Goal: Information Seeking & Learning: Check status

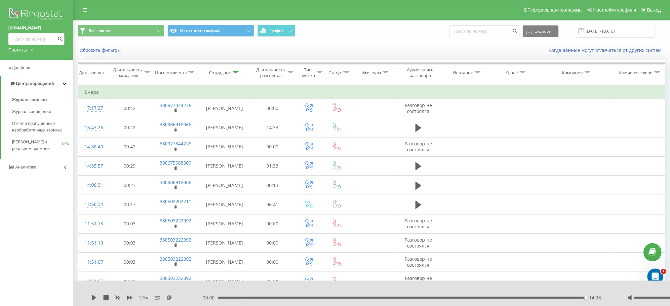
click at [24, 10] on img at bounding box center [36, 15] width 56 height 17
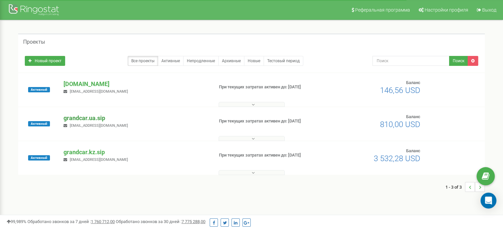
click at [83, 121] on p "grandcar.ua.sip" at bounding box center [135, 118] width 144 height 9
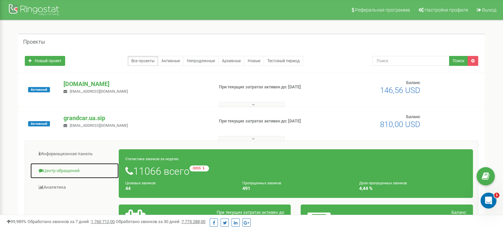
click at [62, 169] on link "Центр обращений" at bounding box center [74, 171] width 89 height 16
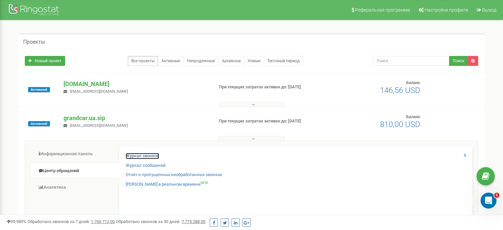
click at [139, 153] on link "Журнал звонков" at bounding box center [142, 156] width 33 height 6
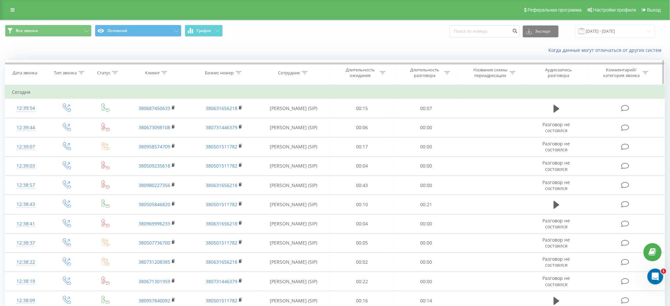
click at [305, 72] on icon at bounding box center [305, 72] width 6 height 3
click at [298, 120] on input "text" at bounding box center [294, 120] width 58 height 12
paste input "[PERSON_NAME]"
type input "[PERSON_NAME]"
click at [310, 138] on span "OK" at bounding box center [307, 133] width 19 height 10
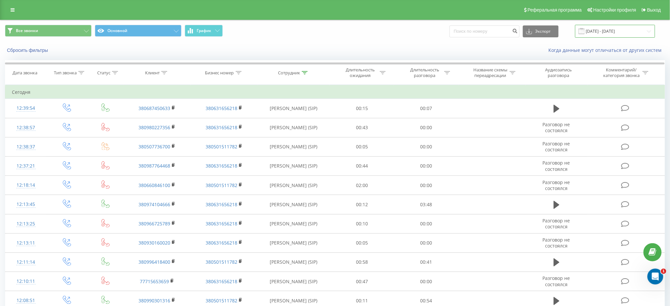
click at [607, 33] on input "[DATE] - [DATE]" at bounding box center [615, 31] width 80 height 13
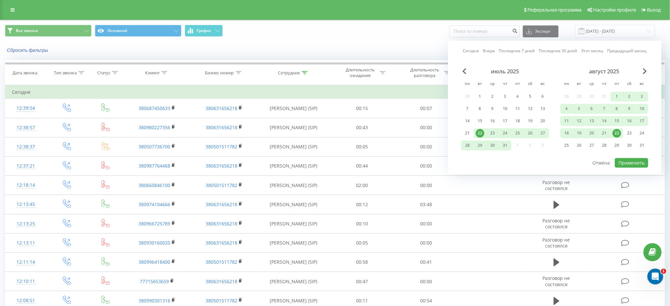
click at [616, 135] on div "22" at bounding box center [616, 133] width 9 height 9
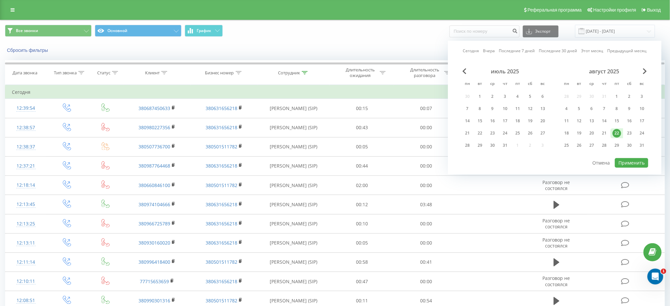
click at [616, 135] on div "22" at bounding box center [616, 133] width 9 height 9
click at [623, 161] on button "Применить" at bounding box center [631, 163] width 33 height 10
type input "[DATE] - [DATE]"
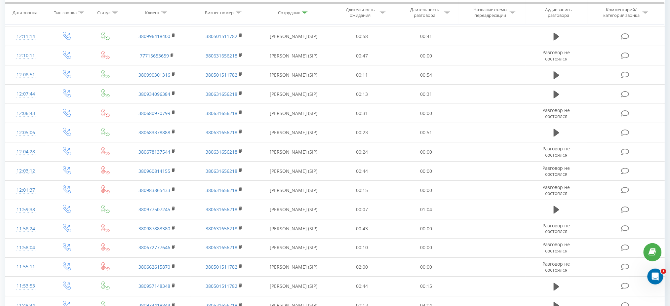
scroll to position [298, 0]
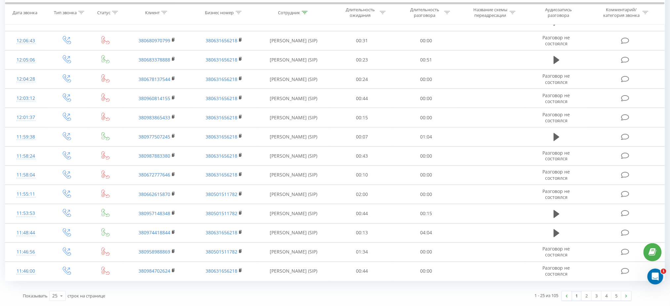
drag, startPoint x: 676, startPoint y: 45, endPoint x: 8, endPoint y: 1, distance: 669.2
click at [618, 295] on link "5" at bounding box center [616, 295] width 10 height 9
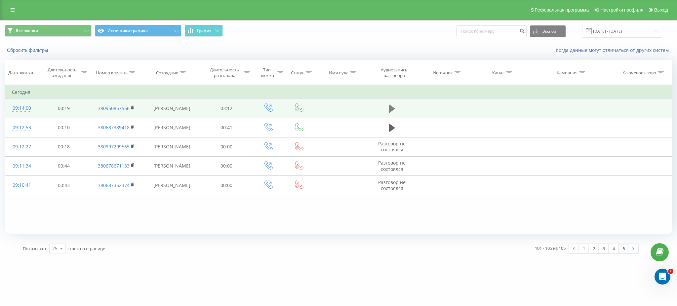
click at [388, 111] on button at bounding box center [392, 109] width 10 height 10
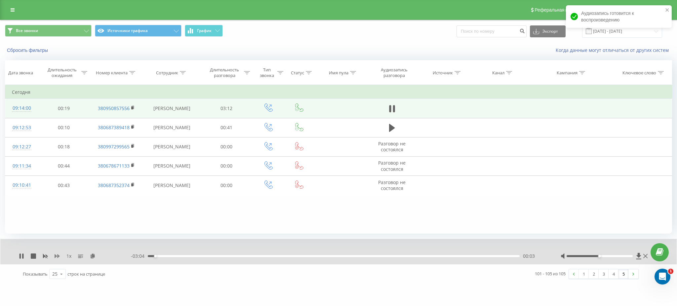
click at [56, 256] on icon at bounding box center [57, 255] width 5 height 5
click at [56, 255] on icon at bounding box center [57, 255] width 5 height 5
click at [57, 255] on icon at bounding box center [57, 255] width 5 height 5
drag, startPoint x: 598, startPoint y: 256, endPoint x: 641, endPoint y: 252, distance: 43.5
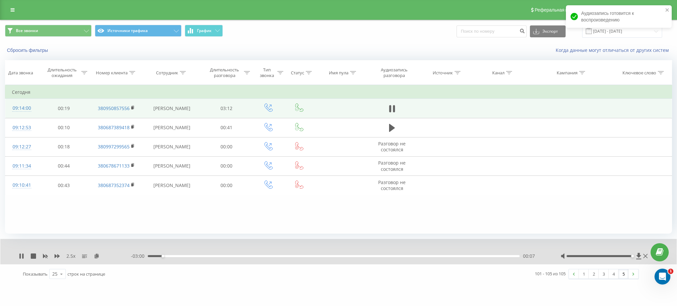
click at [642, 252] on div "2.5 x - 03:00 00:07 00:07" at bounding box center [338, 251] width 676 height 25
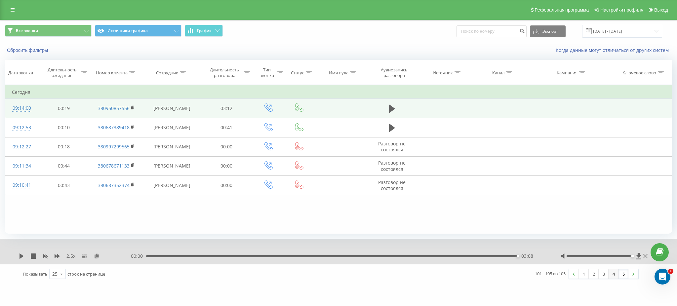
click at [612, 272] on link "4" at bounding box center [613, 273] width 10 height 9
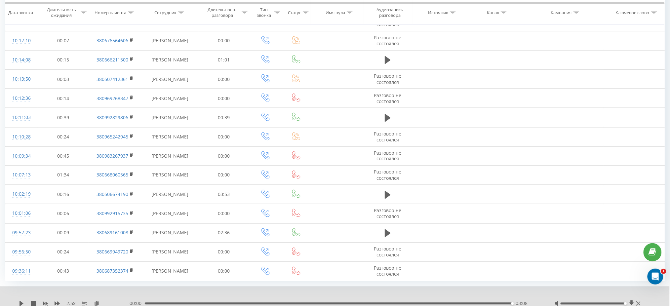
scroll to position [324, 0]
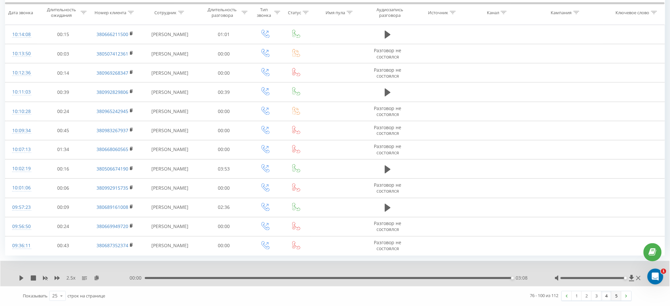
click at [613, 297] on link "5" at bounding box center [616, 295] width 10 height 9
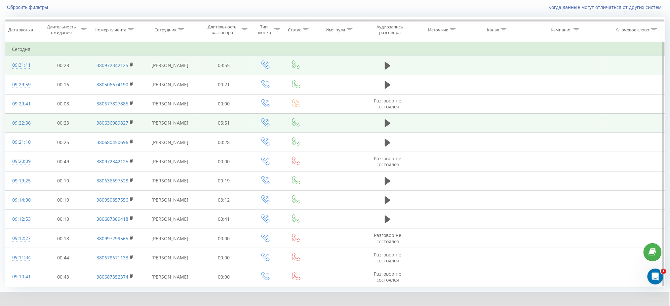
scroll to position [29, 0]
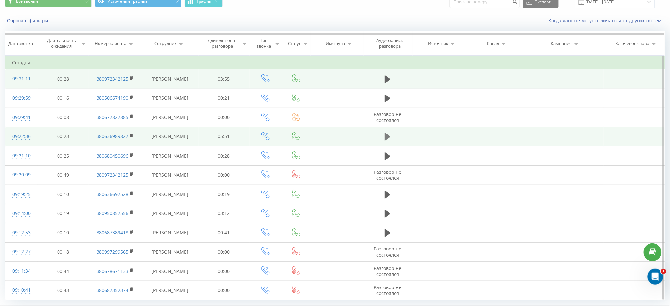
click at [387, 135] on icon at bounding box center [388, 137] width 6 height 8
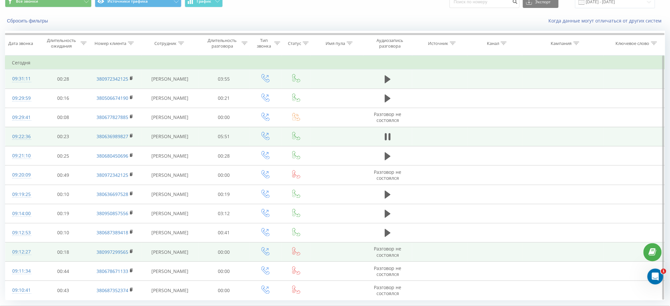
scroll to position [73, 0]
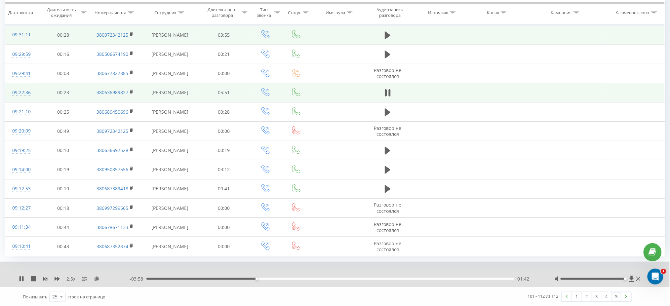
click at [202, 278] on div "01:42" at bounding box center [329, 279] width 367 height 2
click at [56, 280] on icon at bounding box center [57, 278] width 5 height 5
click at [56, 278] on icon at bounding box center [57, 279] width 5 height 4
click at [56, 277] on icon at bounding box center [57, 278] width 5 height 5
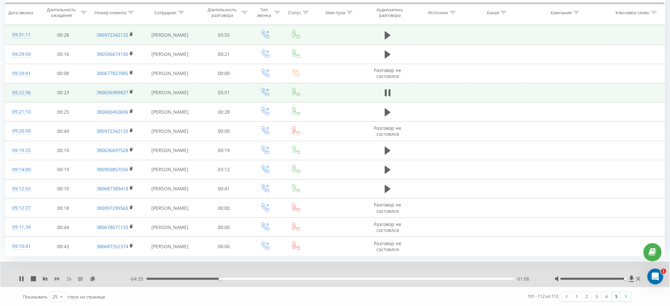
click at [57, 277] on icon at bounding box center [57, 278] width 5 height 5
click at [58, 278] on icon at bounding box center [57, 279] width 5 height 4
click at [56, 278] on icon at bounding box center [57, 279] width 5 height 4
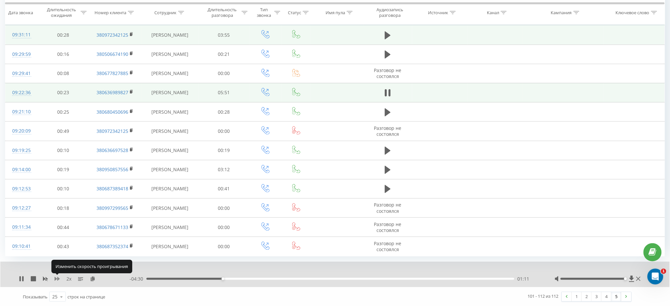
click at [56, 278] on icon at bounding box center [57, 279] width 5 height 4
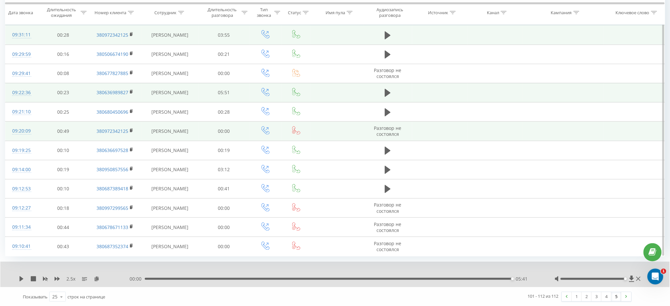
scroll to position [29, 0]
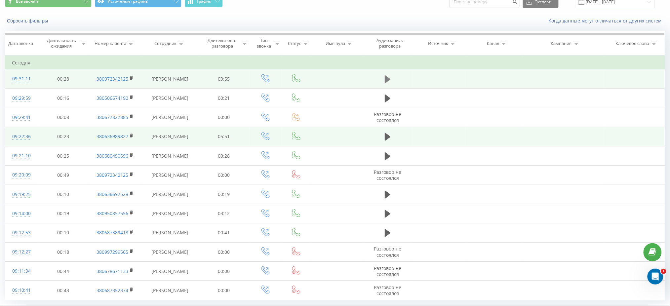
click at [390, 76] on icon at bounding box center [388, 79] width 6 height 9
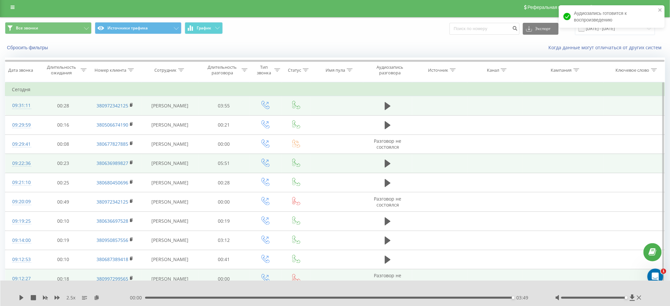
scroll to position [48, 0]
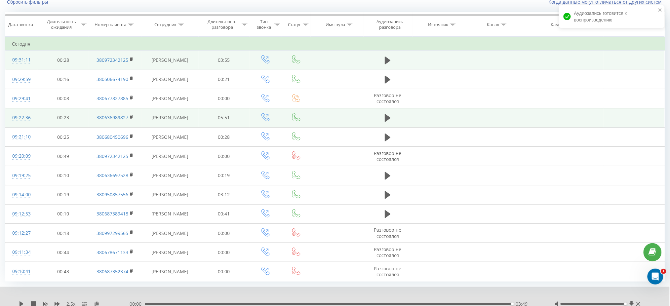
click at [431, 304] on div "03:49" at bounding box center [328, 304] width 367 height 2
click at [20, 303] on icon at bounding box center [21, 303] width 4 height 5
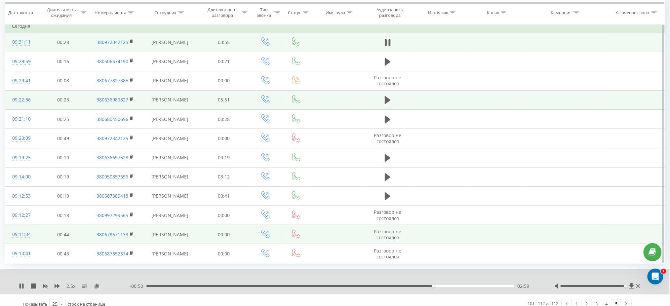
scroll to position [73, 0]
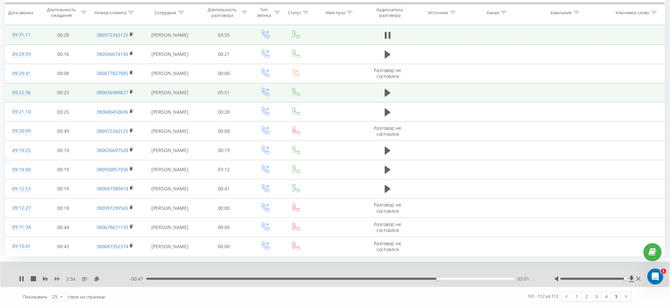
click at [58, 279] on icon at bounding box center [57, 279] width 5 height 4
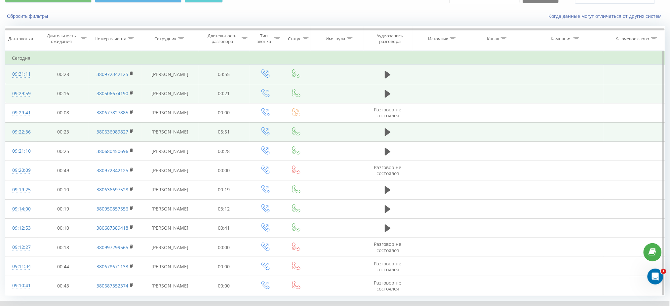
scroll to position [0, 0]
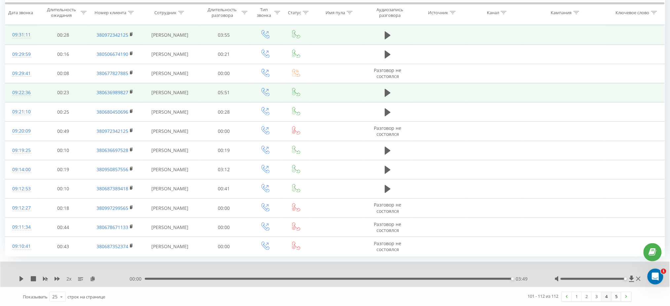
click at [606, 297] on link "4" at bounding box center [606, 296] width 10 height 9
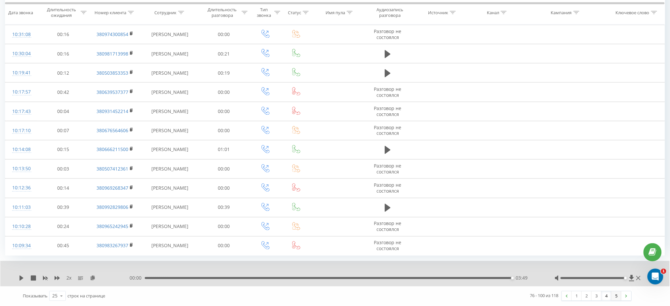
click at [619, 294] on link "5" at bounding box center [616, 295] width 10 height 9
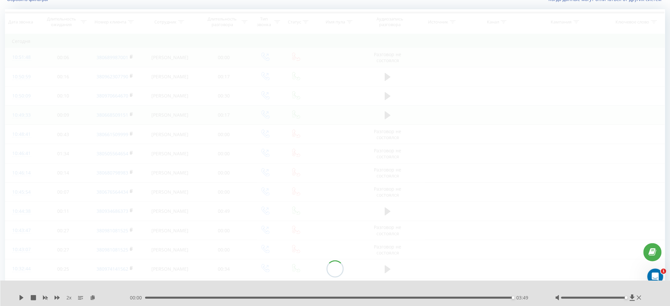
scroll to position [44, 0]
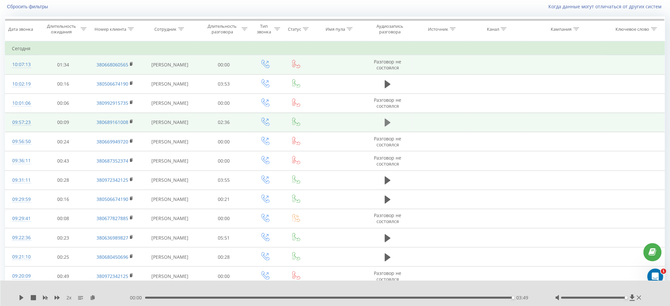
click at [387, 122] on icon at bounding box center [388, 123] width 6 height 8
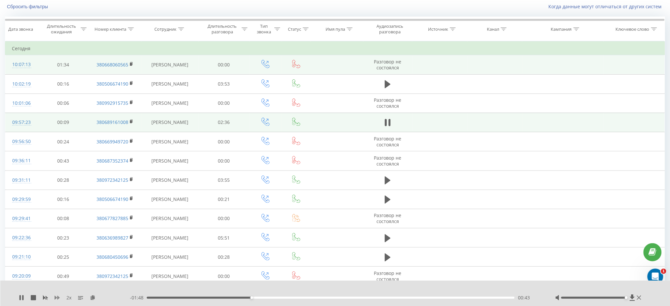
click at [57, 297] on icon at bounding box center [57, 298] width 5 height 4
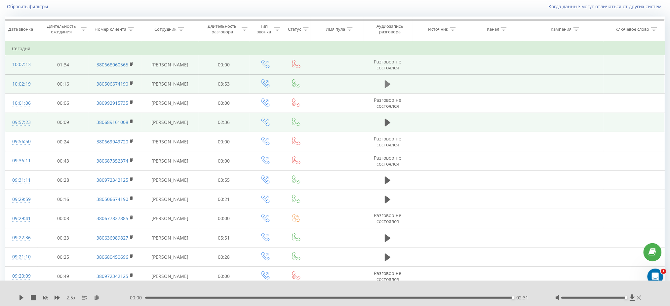
click at [384, 86] on button at bounding box center [388, 84] width 10 height 10
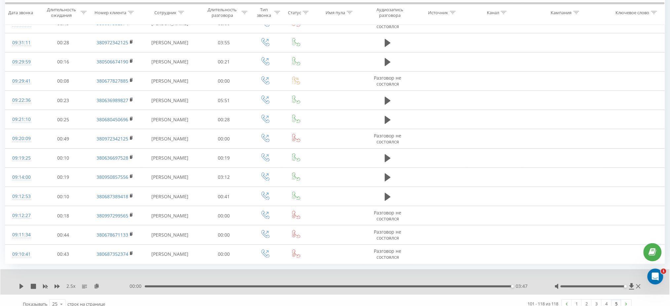
scroll to position [189, 0]
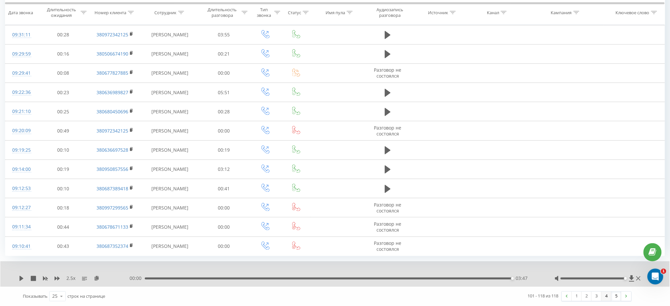
click at [606, 295] on link "4" at bounding box center [606, 296] width 10 height 9
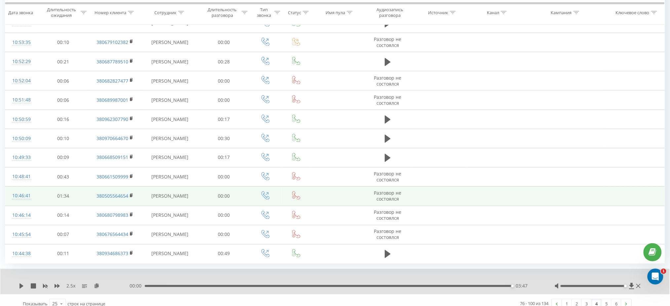
scroll to position [324, 0]
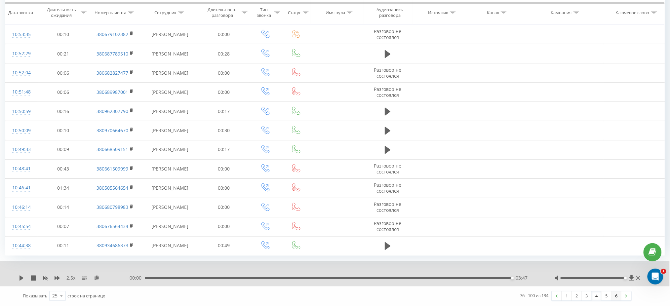
click at [616, 300] on link "6" at bounding box center [616, 295] width 10 height 9
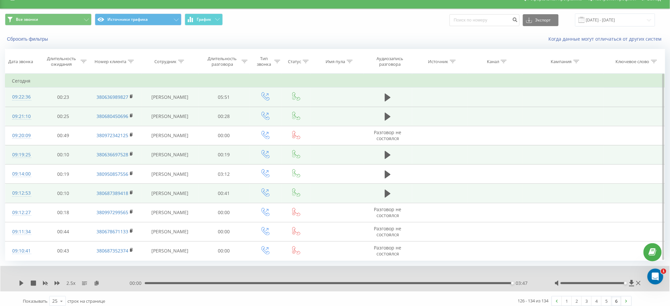
scroll to position [16, 0]
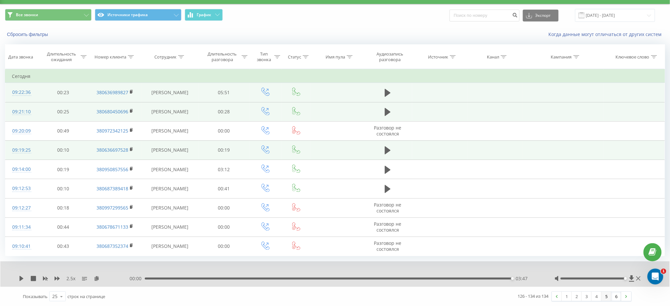
click at [607, 299] on link "5" at bounding box center [606, 296] width 10 height 9
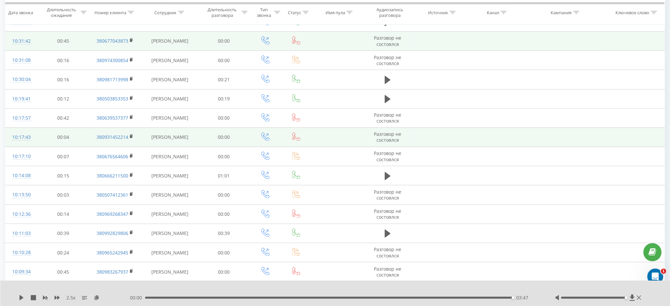
scroll to position [122, 0]
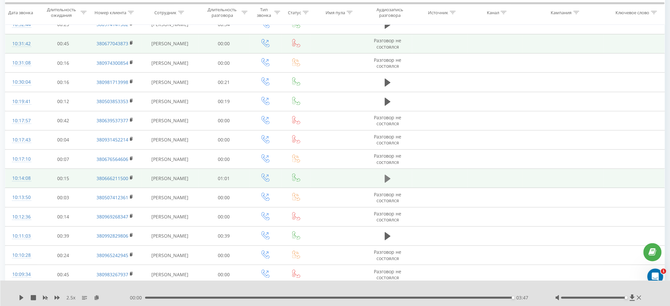
click at [390, 179] on icon at bounding box center [388, 179] width 6 height 8
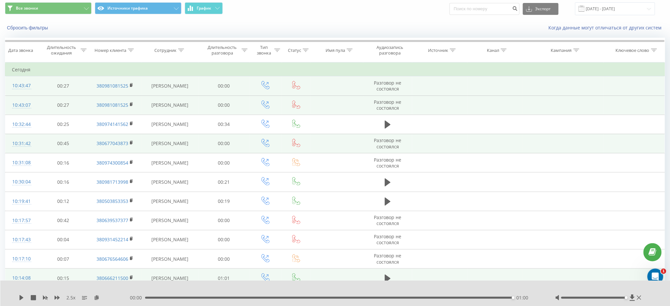
scroll to position [0, 0]
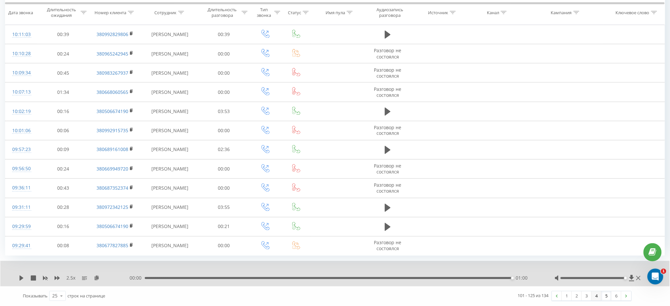
click at [595, 296] on link "4" at bounding box center [596, 295] width 10 height 9
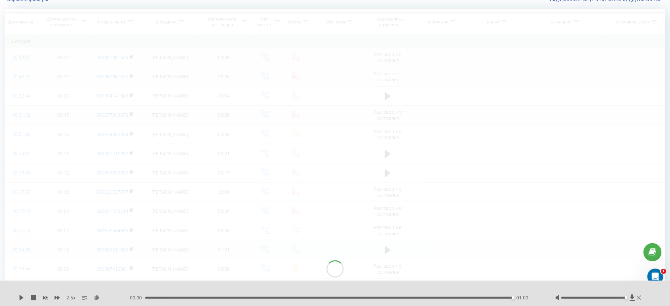
scroll to position [44, 0]
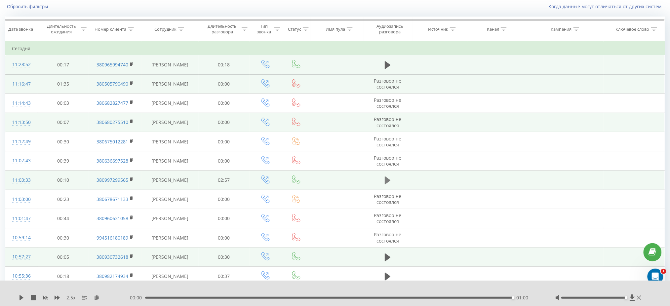
click at [388, 179] on icon at bounding box center [388, 180] width 6 height 8
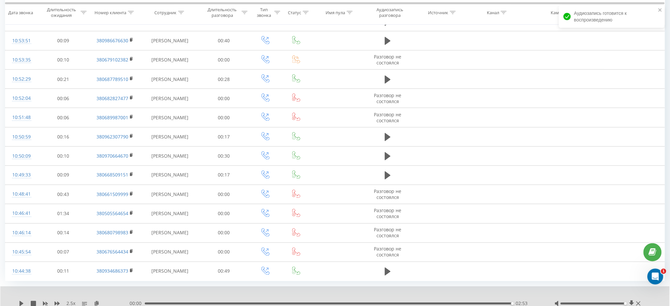
scroll to position [324, 0]
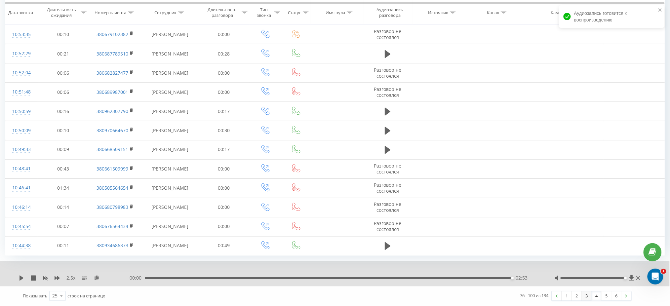
click at [585, 298] on link "3" at bounding box center [587, 295] width 10 height 9
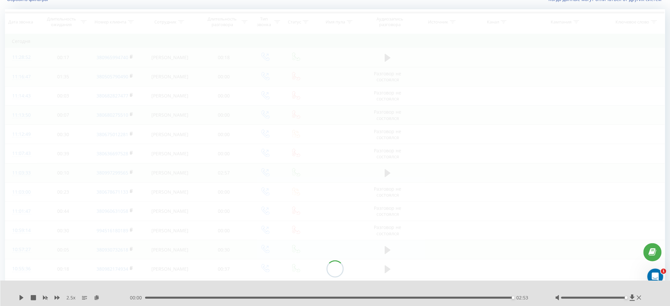
scroll to position [44, 0]
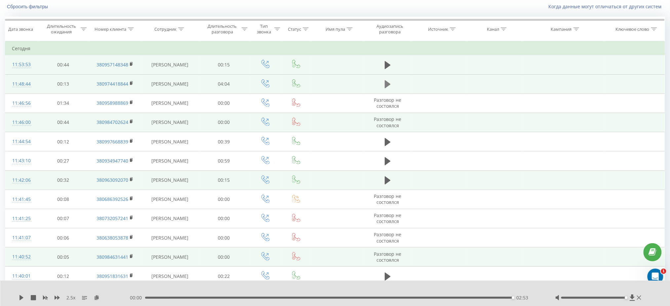
click at [385, 82] on icon at bounding box center [388, 84] width 6 height 8
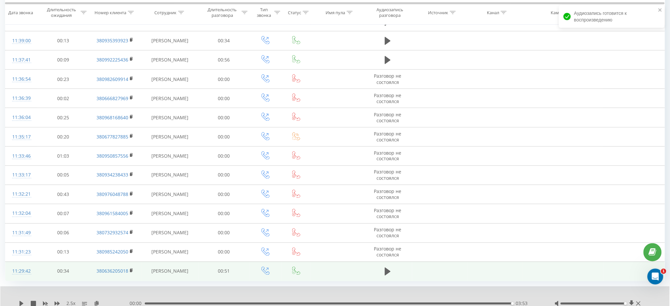
scroll to position [324, 0]
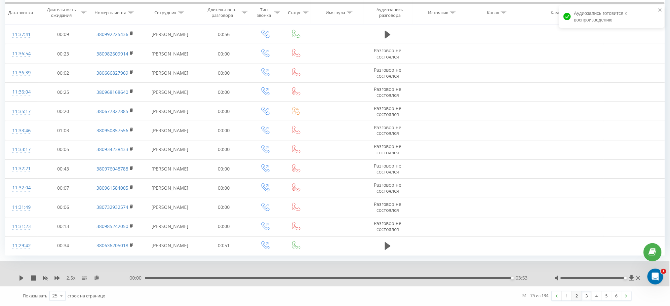
click at [576, 296] on link "2" at bounding box center [577, 295] width 10 height 9
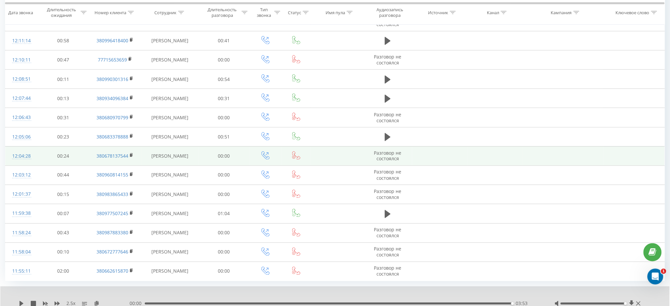
scroll to position [324, 0]
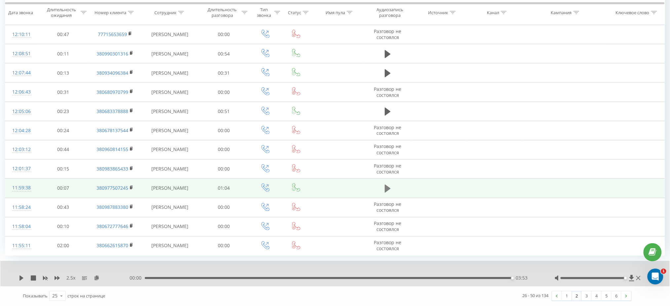
click at [385, 187] on icon at bounding box center [388, 188] width 6 height 9
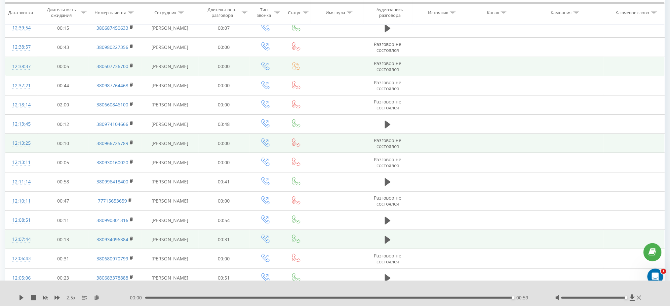
scroll to position [103, 0]
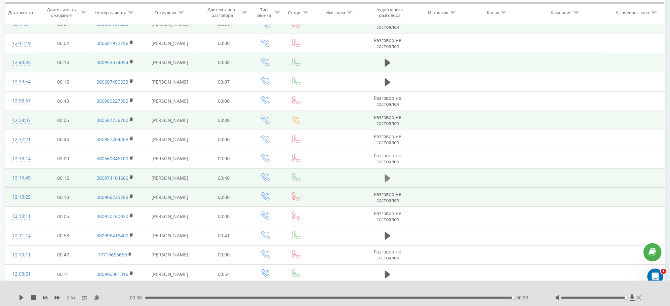
click at [387, 175] on icon at bounding box center [388, 178] width 6 height 8
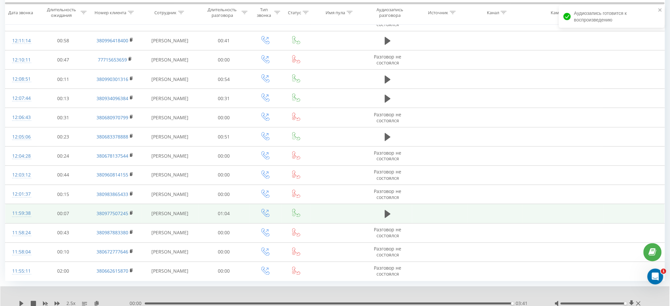
scroll to position [324, 0]
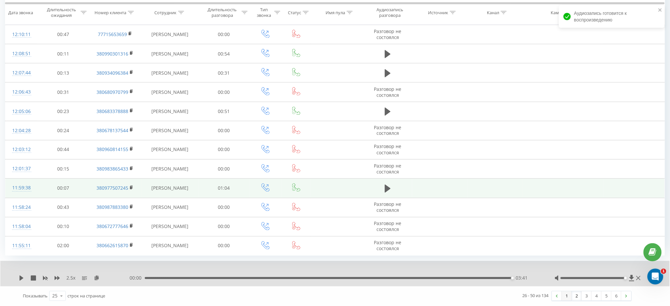
click at [566, 299] on link "1" at bounding box center [567, 295] width 10 height 9
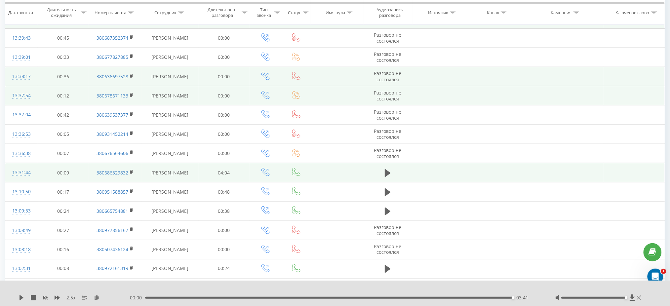
scroll to position [220, 0]
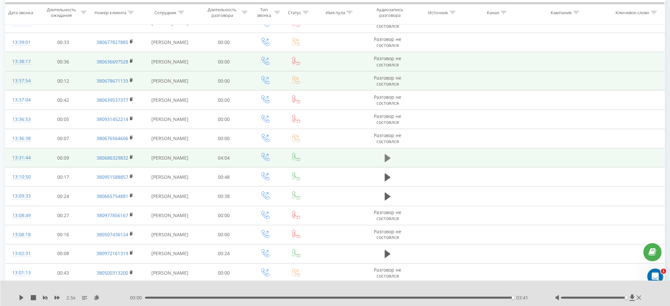
click at [389, 158] on icon at bounding box center [388, 158] width 6 height 8
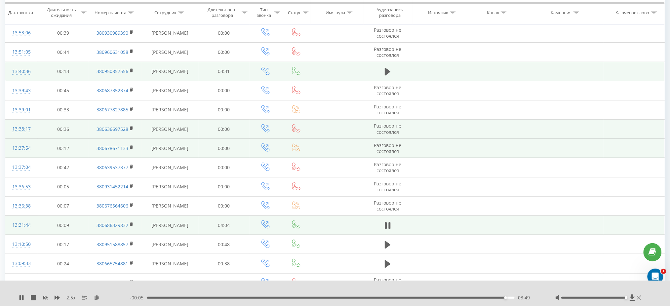
scroll to position [88, 0]
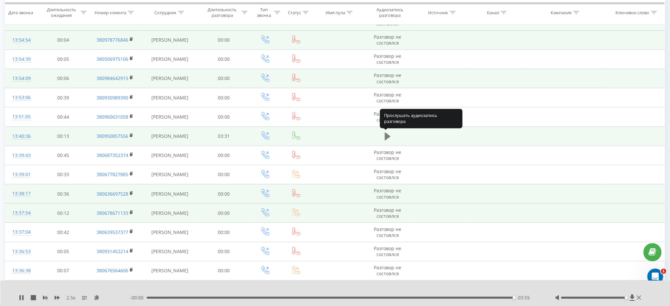
click at [386, 132] on icon at bounding box center [388, 136] width 6 height 9
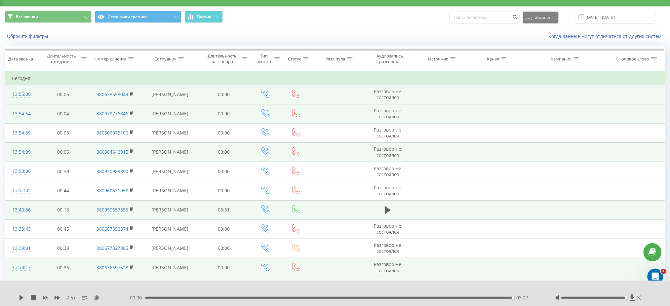
scroll to position [0, 0]
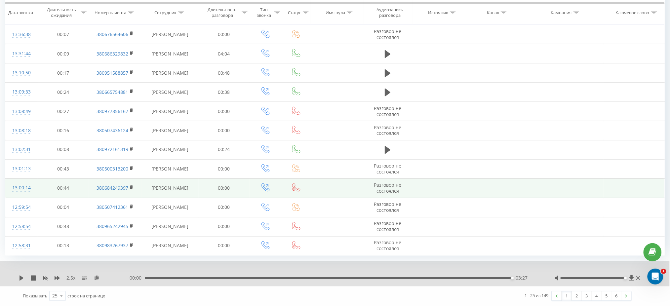
click at [566, 298] on link "1" at bounding box center [567, 295] width 10 height 9
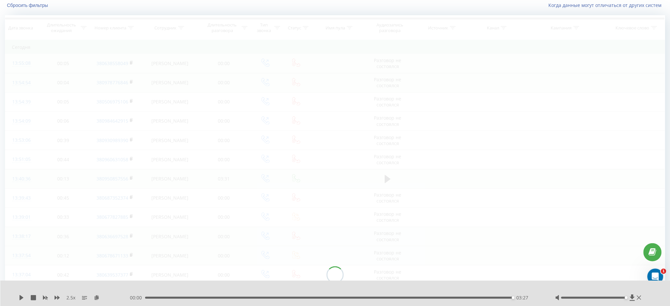
scroll to position [44, 0]
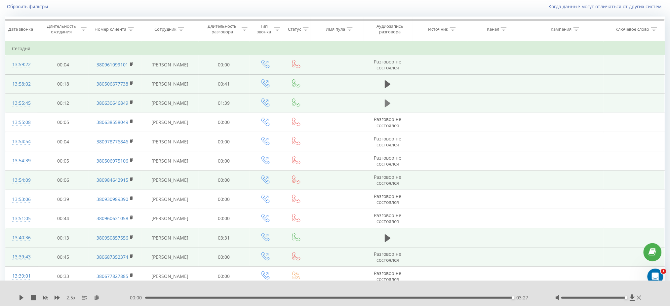
click at [386, 101] on icon at bounding box center [388, 103] width 6 height 8
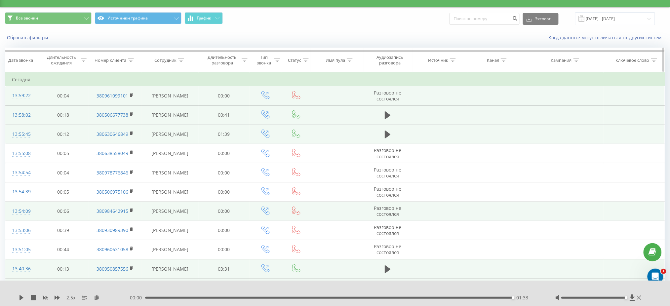
scroll to position [0, 0]
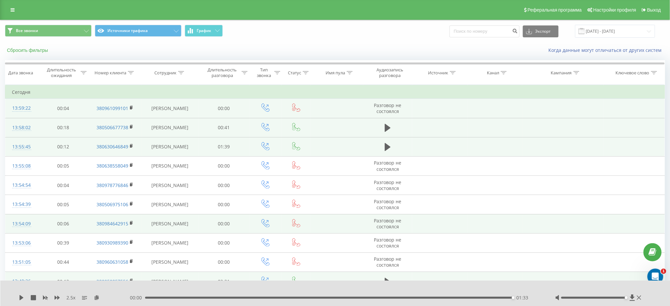
click at [40, 49] on button "Сбросить фильтры" at bounding box center [28, 50] width 46 height 6
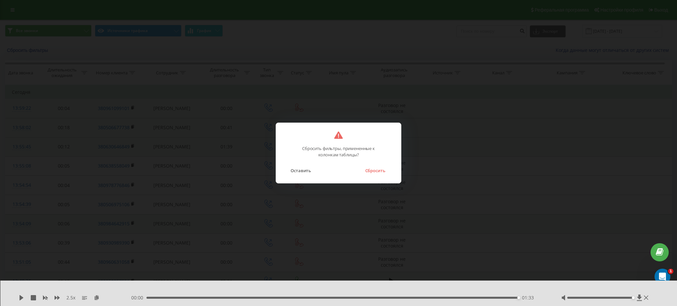
click at [373, 172] on button "Сбросить" at bounding box center [374, 170] width 27 height 9
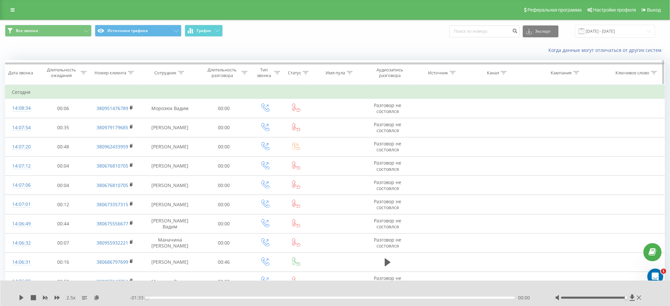
click at [183, 70] on div at bounding box center [181, 73] width 6 height 6
drag, startPoint x: 162, startPoint y: 120, endPoint x: 166, endPoint y: 126, distance: 6.8
click at [162, 120] on input "text" at bounding box center [170, 120] width 58 height 12
paste input "Комарівський"
type input "Комарівський"
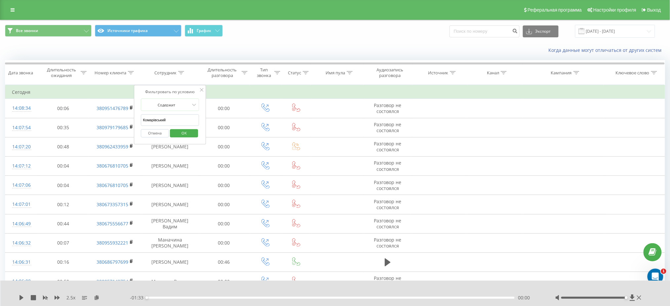
click at [174, 134] on button "OK" at bounding box center [184, 133] width 28 height 8
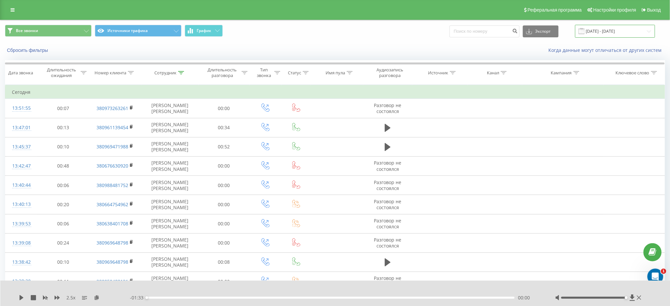
click at [616, 31] on input "[DATE] - [DATE]" at bounding box center [615, 31] width 80 height 13
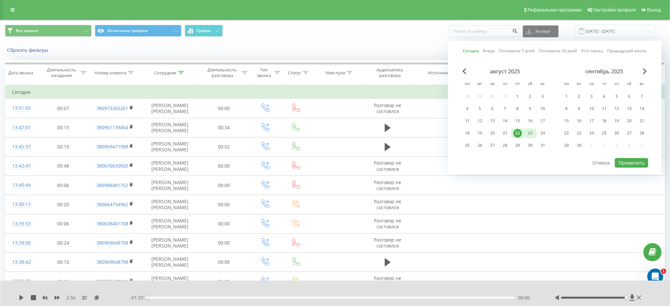
drag, startPoint x: 515, startPoint y: 131, endPoint x: 531, endPoint y: 135, distance: 16.0
click at [517, 131] on div "22" at bounding box center [517, 133] width 9 height 9
click at [627, 160] on button "Применить" at bounding box center [631, 163] width 33 height 10
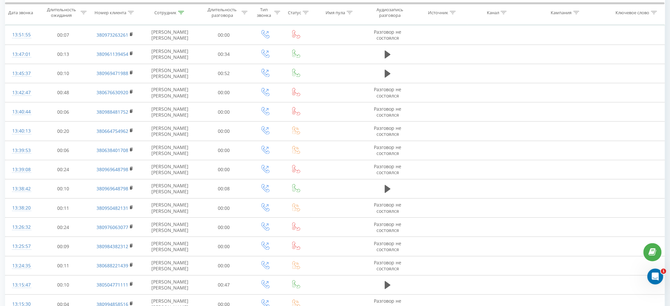
scroll to position [298, 0]
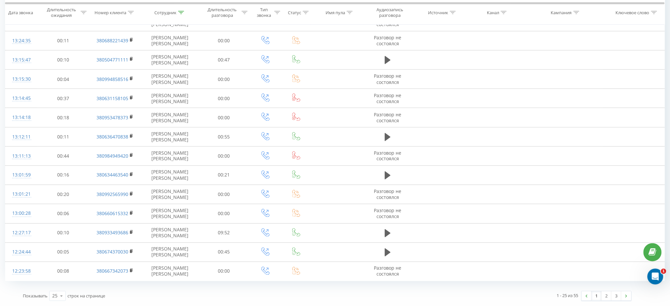
drag, startPoint x: 616, startPoint y: 296, endPoint x: 285, endPoint y: 145, distance: 363.7
click at [616, 296] on link "3" at bounding box center [616, 295] width 10 height 9
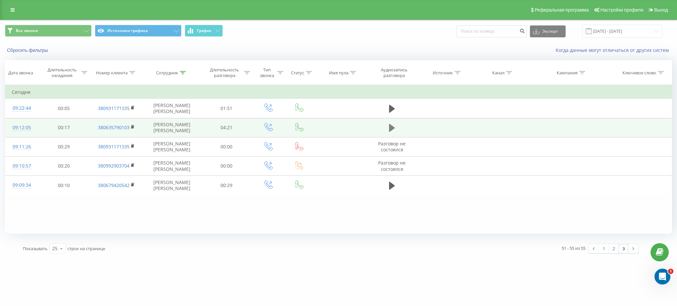
click at [390, 130] on icon at bounding box center [392, 128] width 6 height 8
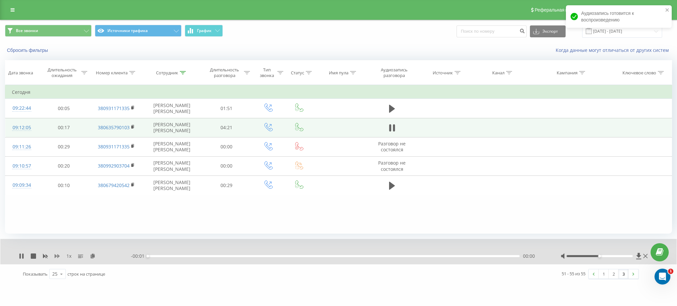
click at [59, 255] on icon at bounding box center [57, 256] width 5 height 4
drag, startPoint x: 600, startPoint y: 256, endPoint x: 642, endPoint y: 256, distance: 42.0
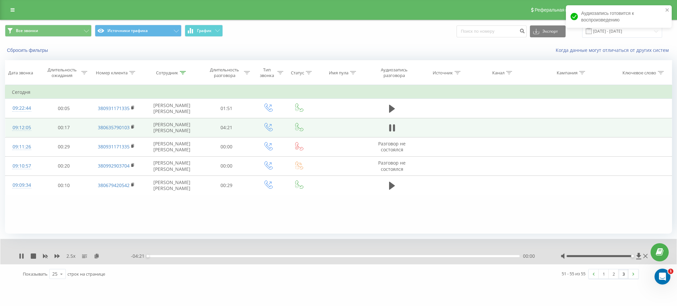
click at [642, 256] on div at bounding box center [604, 256] width 89 height 7
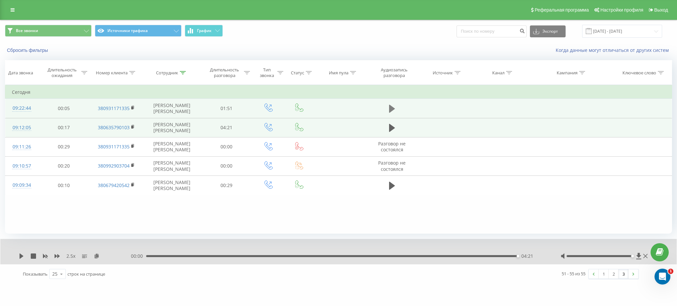
click at [389, 108] on icon at bounding box center [392, 108] width 6 height 9
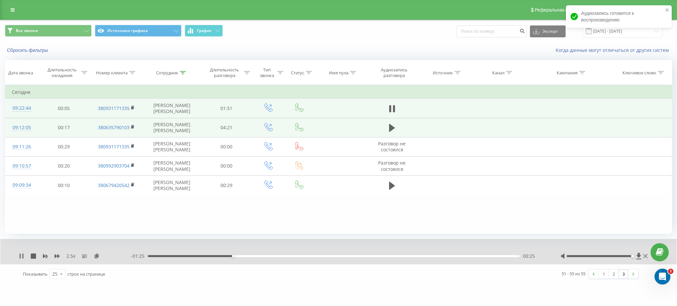
click at [23, 254] on icon at bounding box center [22, 255] width 1 height 5
click at [19, 256] on icon at bounding box center [21, 255] width 5 height 5
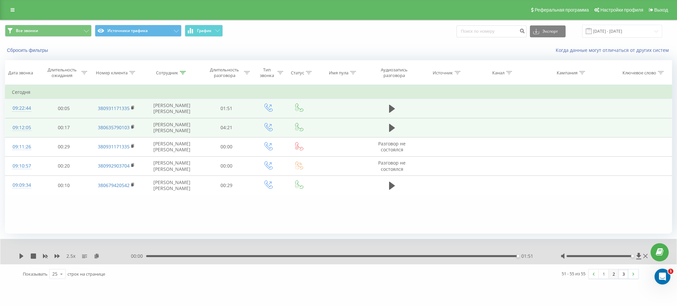
click at [613, 275] on link "2" at bounding box center [613, 273] width 10 height 9
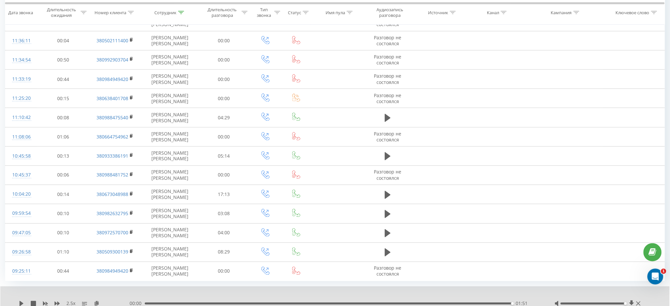
scroll to position [324, 0]
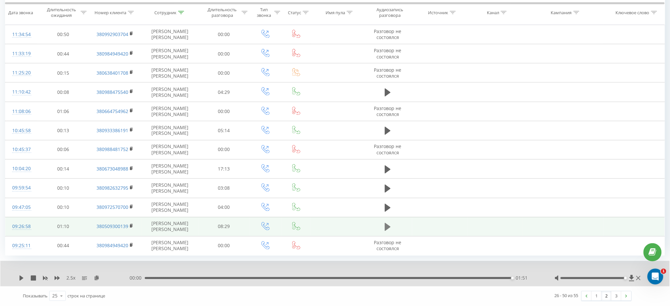
click at [389, 228] on icon at bounding box center [388, 227] width 6 height 8
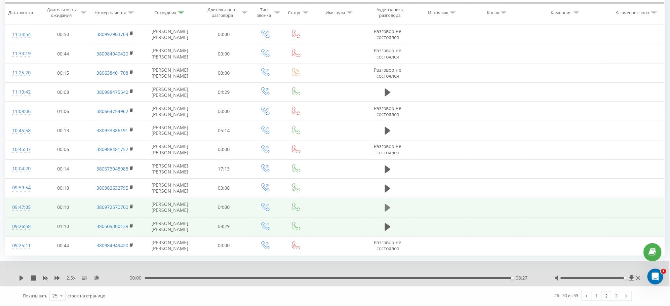
click at [387, 206] on icon at bounding box center [388, 208] width 6 height 8
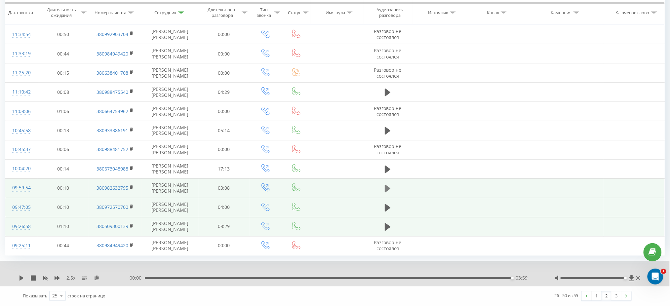
click at [385, 184] on icon at bounding box center [388, 188] width 6 height 9
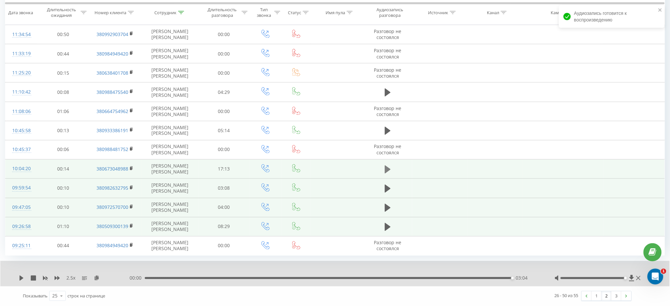
click at [383, 169] on button at bounding box center [388, 170] width 10 height 10
click at [22, 278] on icon at bounding box center [21, 278] width 5 height 5
click at [19, 282] on div "2.5 x" at bounding box center [74, 278] width 111 height 7
click at [23, 280] on icon at bounding box center [21, 278] width 5 height 5
click at [477, 278] on div "17:09" at bounding box center [328, 278] width 367 height 2
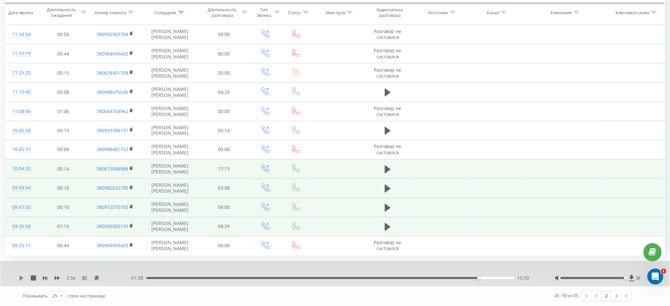
click at [21, 279] on icon at bounding box center [21, 278] width 4 height 5
click at [441, 279] on div "13:44" at bounding box center [329, 278] width 367 height 2
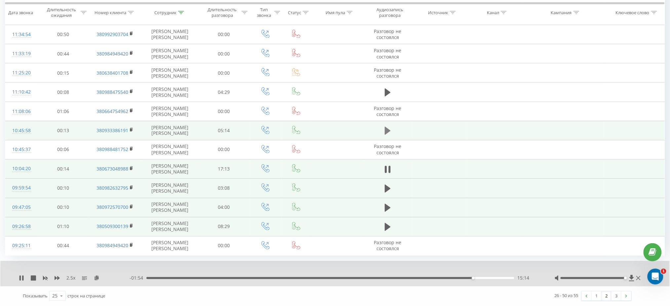
click at [389, 128] on icon at bounding box center [388, 130] width 6 height 9
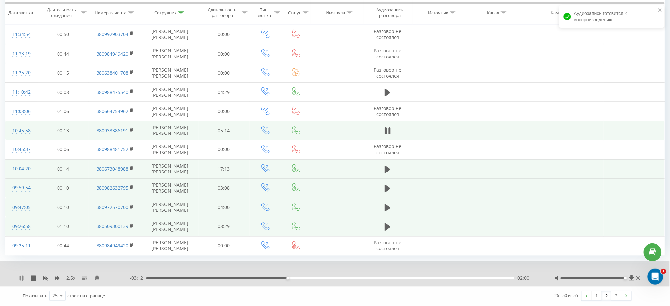
click at [20, 278] on icon at bounding box center [19, 278] width 1 height 5
click at [19, 277] on icon at bounding box center [21, 278] width 4 height 5
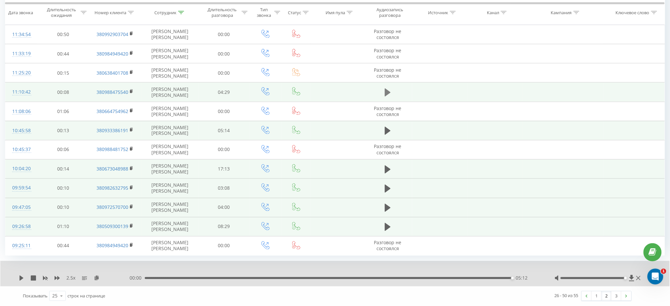
click at [386, 95] on icon at bounding box center [388, 93] width 6 height 8
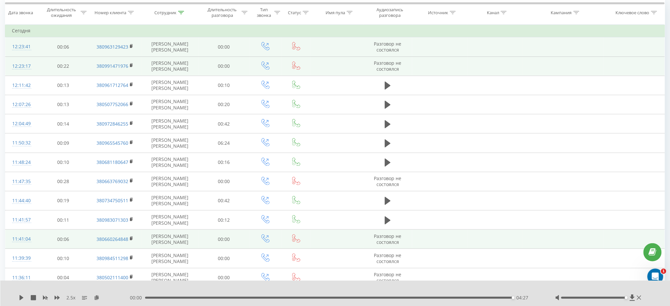
scroll to position [103, 0]
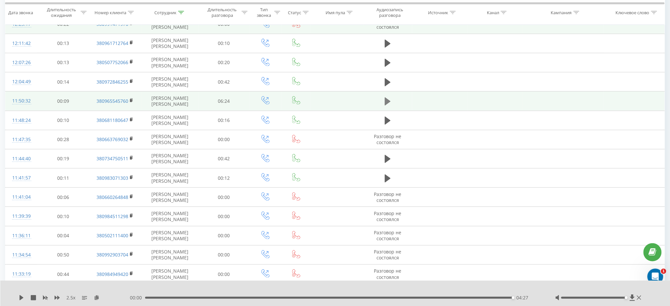
click at [389, 99] on icon at bounding box center [388, 101] width 6 height 9
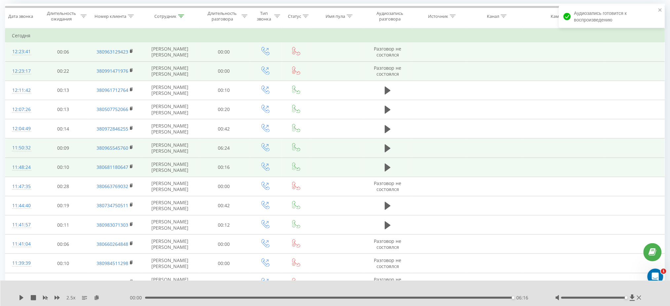
scroll to position [0, 0]
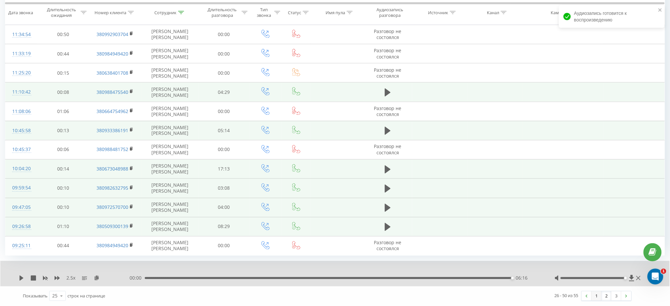
click at [595, 297] on link "1" at bounding box center [596, 295] width 10 height 9
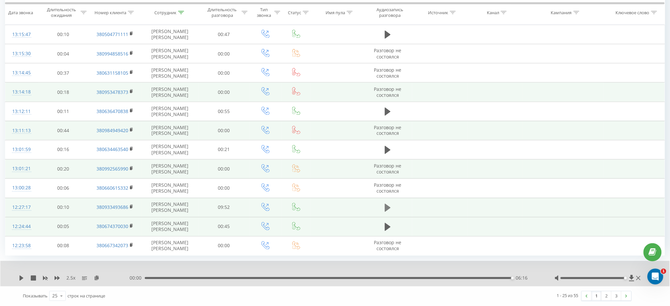
click at [389, 207] on icon at bounding box center [388, 208] width 6 height 8
click at [18, 280] on div "2.5 x - 02:56 06:48 06:48" at bounding box center [334, 273] width 669 height 25
click at [20, 278] on icon at bounding box center [19, 278] width 1 height 5
click at [20, 281] on icon at bounding box center [21, 278] width 5 height 5
click at [594, 294] on link "1" at bounding box center [596, 295] width 10 height 9
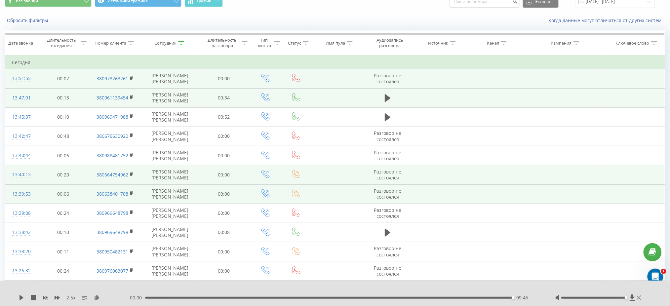
scroll to position [15, 0]
